Goal: Information Seeking & Learning: Check status

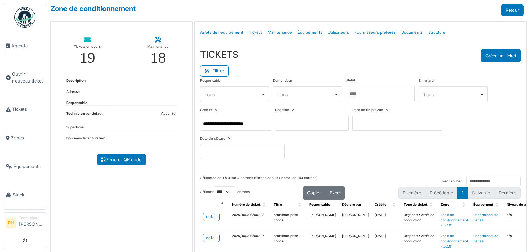
select select "***"
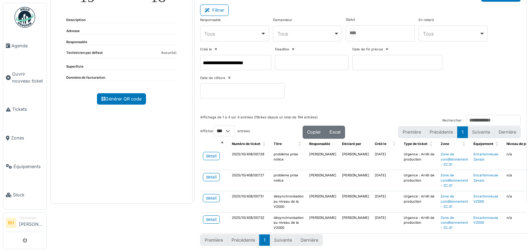
click at [153, 188] on div "Tickets en cours 19 Maintenance 18 Description Adresse Responsable Technicien p…" at bounding box center [121, 82] width 142 height 243
click at [169, 146] on div "Tickets en cours 19 Maintenance 18 Description Adresse Responsable Technicien p…" at bounding box center [121, 82] width 142 height 243
click at [215, 152] on link "detail" at bounding box center [211, 156] width 17 height 8
click at [206, 174] on div "detail" at bounding box center [211, 177] width 11 height 6
click at [212, 195] on div "detail" at bounding box center [211, 198] width 11 height 6
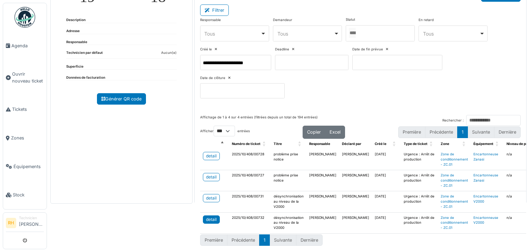
click at [209, 216] on div "detail" at bounding box center [211, 219] width 11 height 6
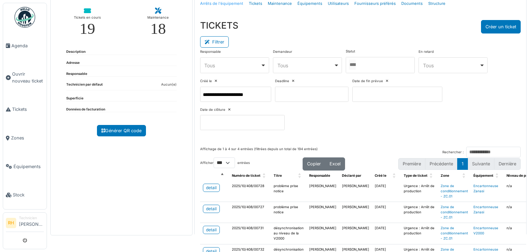
scroll to position [0, 0]
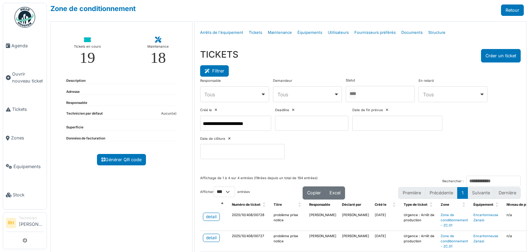
click at [217, 73] on button "Filtrer" at bounding box center [214, 70] width 29 height 11
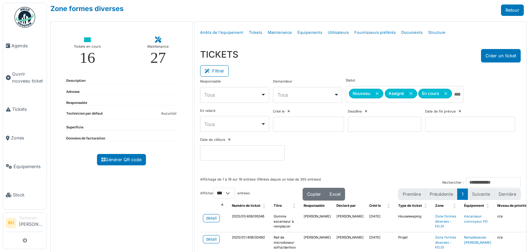
select select "***"
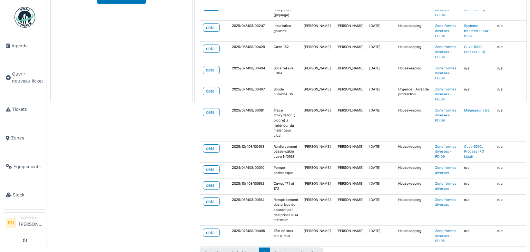
scroll to position [172, 0]
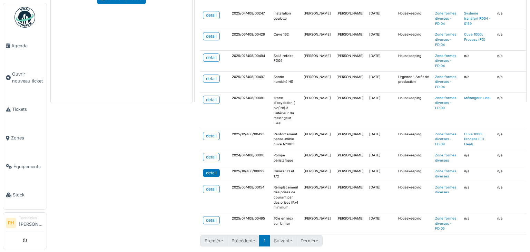
click at [208, 170] on div "detail" at bounding box center [211, 173] width 11 height 6
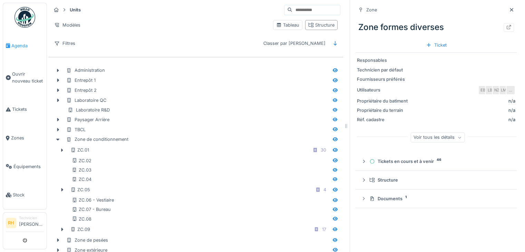
click at [21, 47] on span "Agenda" at bounding box center [27, 45] width 32 height 7
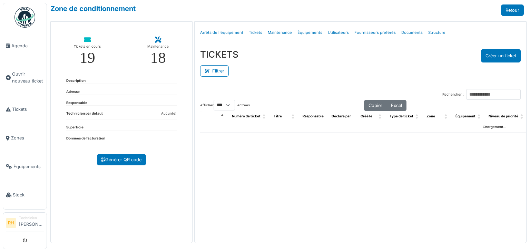
select select "***"
drag, startPoint x: 211, startPoint y: 71, endPoint x: 222, endPoint y: 69, distance: 10.6
click at [211, 71] on icon at bounding box center [209, 71] width 8 height 4
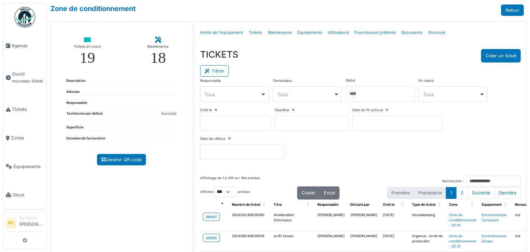
click at [383, 94] on div at bounding box center [380, 94] width 69 height 16
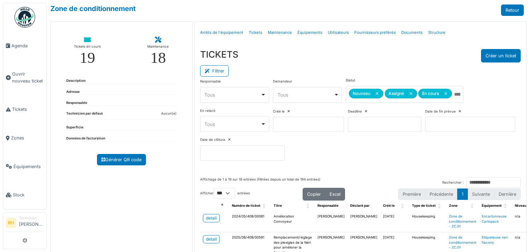
drag, startPoint x: 370, startPoint y: 75, endPoint x: 345, endPoint y: 85, distance: 26.7
click at [370, 75] on div "Filtrer" at bounding box center [360, 70] width 321 height 16
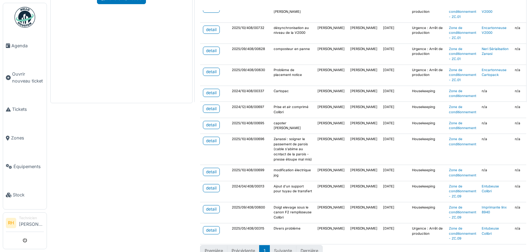
scroll to position [195, 0]
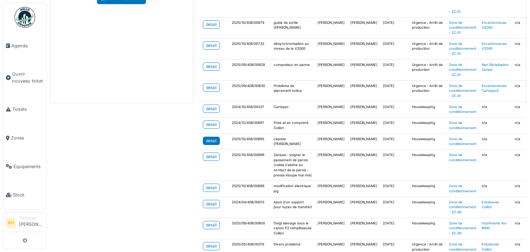
click at [213, 137] on link "detail" at bounding box center [211, 141] width 17 height 8
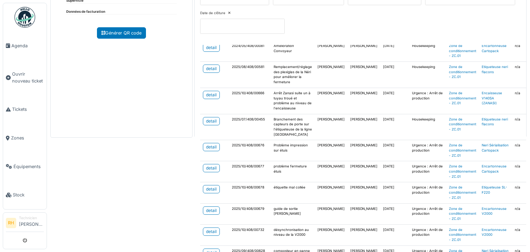
scroll to position [0, 0]
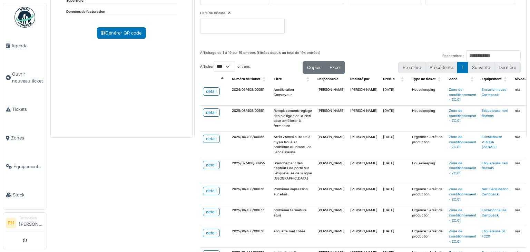
click at [127, 136] on div "Tickets en cours 19 Maintenance 18 Description Adresse Responsable Technicien p…" at bounding box center [121, 16] width 142 height 243
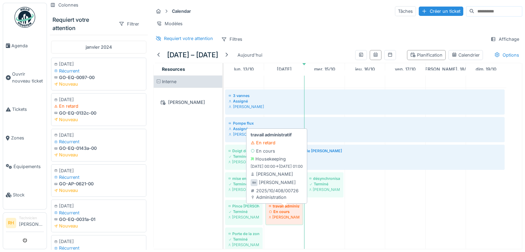
click at [275, 220] on div "[PERSON_NAME]" at bounding box center [284, 217] width 31 height 6
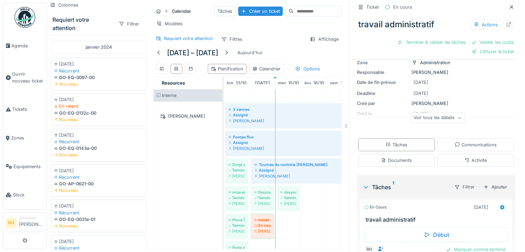
scroll to position [79, 0]
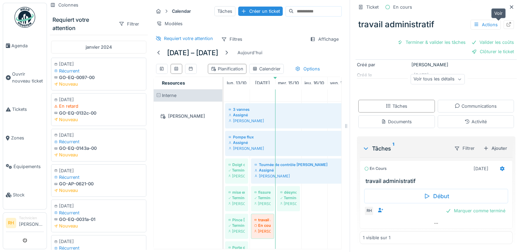
click at [506, 27] on icon at bounding box center [509, 24] width 6 height 4
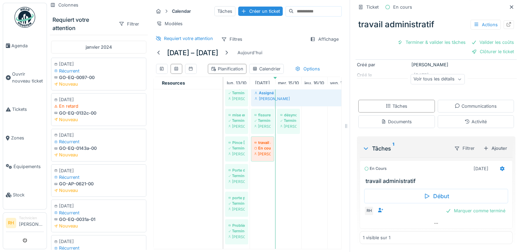
scroll to position [0, 0]
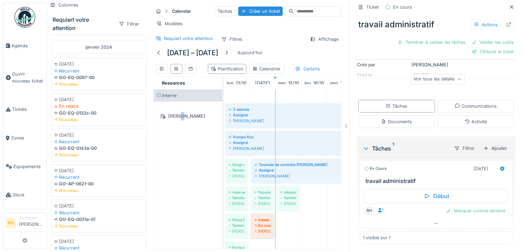
click at [184, 177] on div "[PERSON_NAME]" at bounding box center [188, 214] width 69 height 224
click at [18, 106] on span "Tickets" at bounding box center [28, 109] width 32 height 7
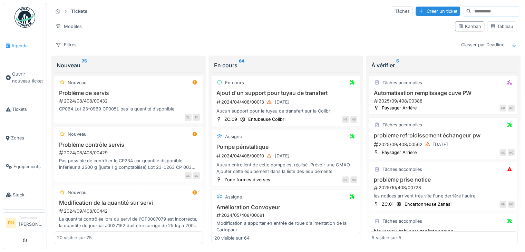
click at [18, 46] on span "Agenda" at bounding box center [27, 45] width 32 height 7
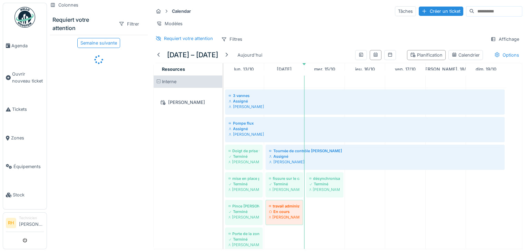
click at [339, 28] on div "Modèles" at bounding box center [337, 24] width 369 height 10
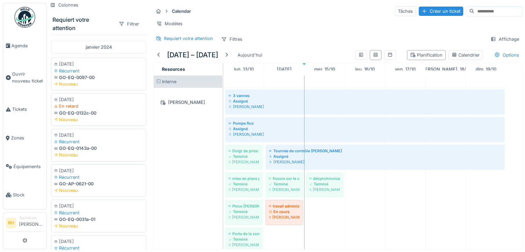
click at [304, 35] on div "Calendar Tâches Créer un ticket Modèles Requiert votre attention Filtres Affich…" at bounding box center [337, 25] width 374 height 45
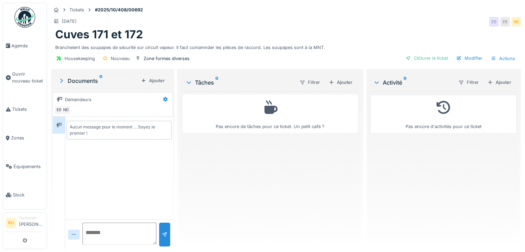
click at [338, 40] on div "Cuves 171 et 172 Branchelent des soupapes de sécurité sur circuit vapeur. Il fa…" at bounding box center [286, 39] width 470 height 23
click at [301, 6] on div "Tickets #2025/10/408/00692" at bounding box center [286, 10] width 470 height 9
